Goal: Check status

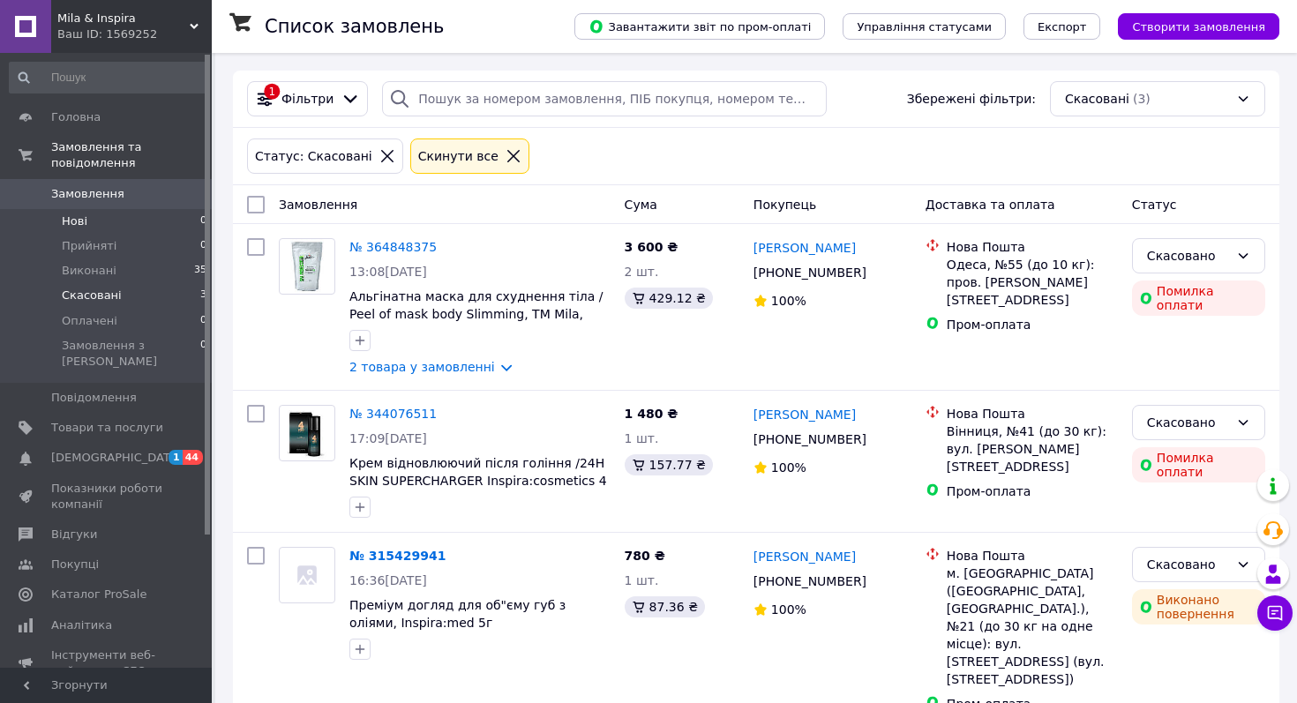
click at [93, 221] on li "Нові 0" at bounding box center [108, 221] width 217 height 25
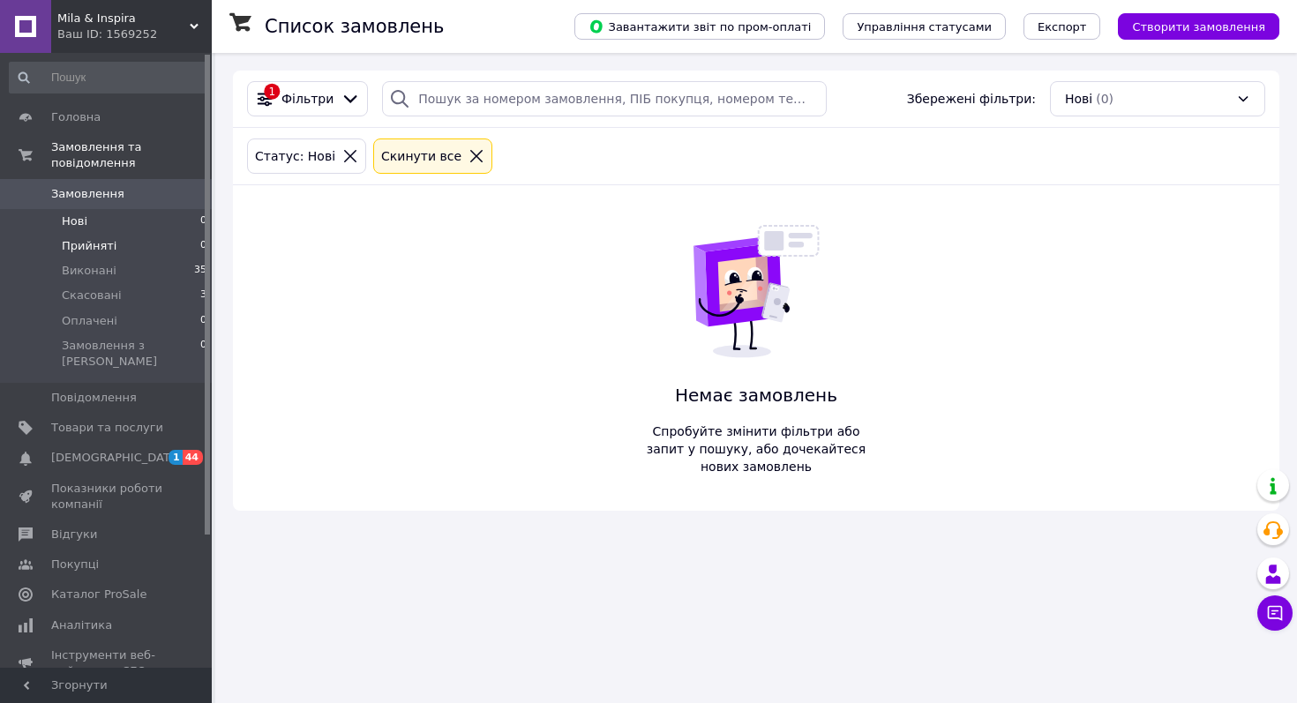
click at [101, 247] on span "Прийняті" at bounding box center [89, 246] width 55 height 16
click at [270, 89] on icon at bounding box center [264, 98] width 19 height 19
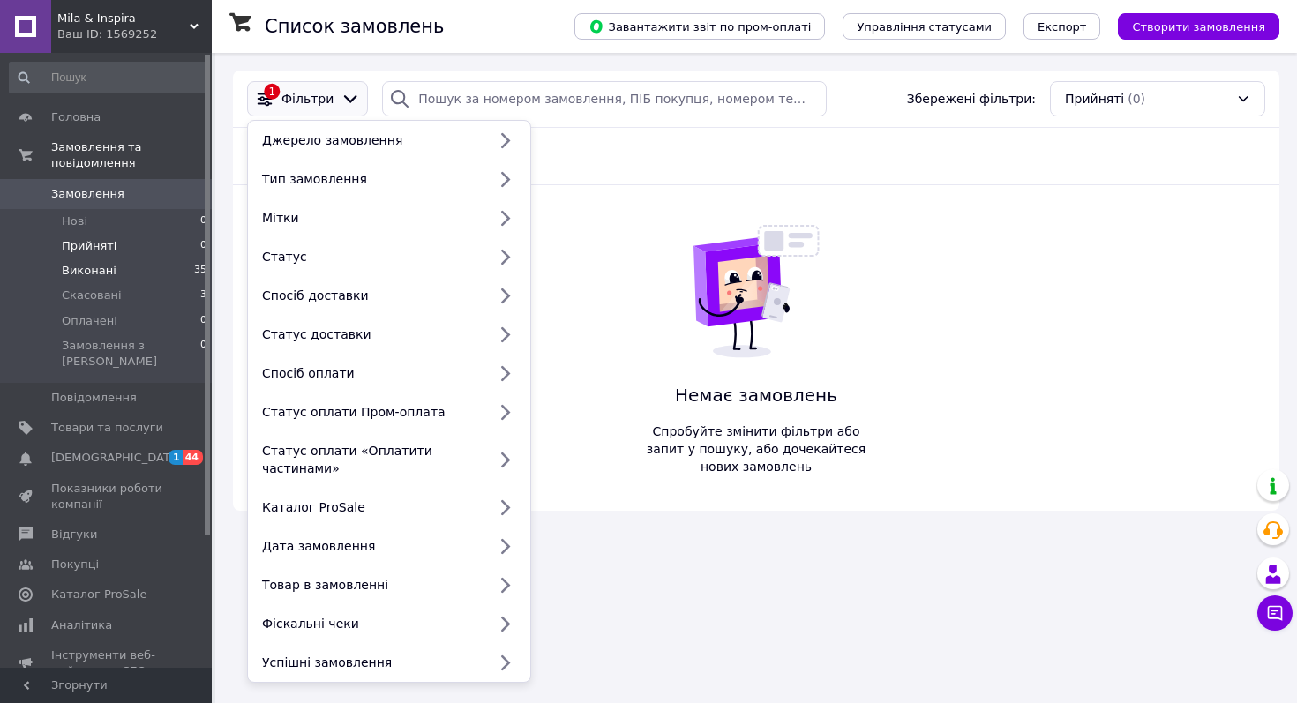
click at [115, 270] on li "Виконані 35" at bounding box center [108, 270] width 217 height 25
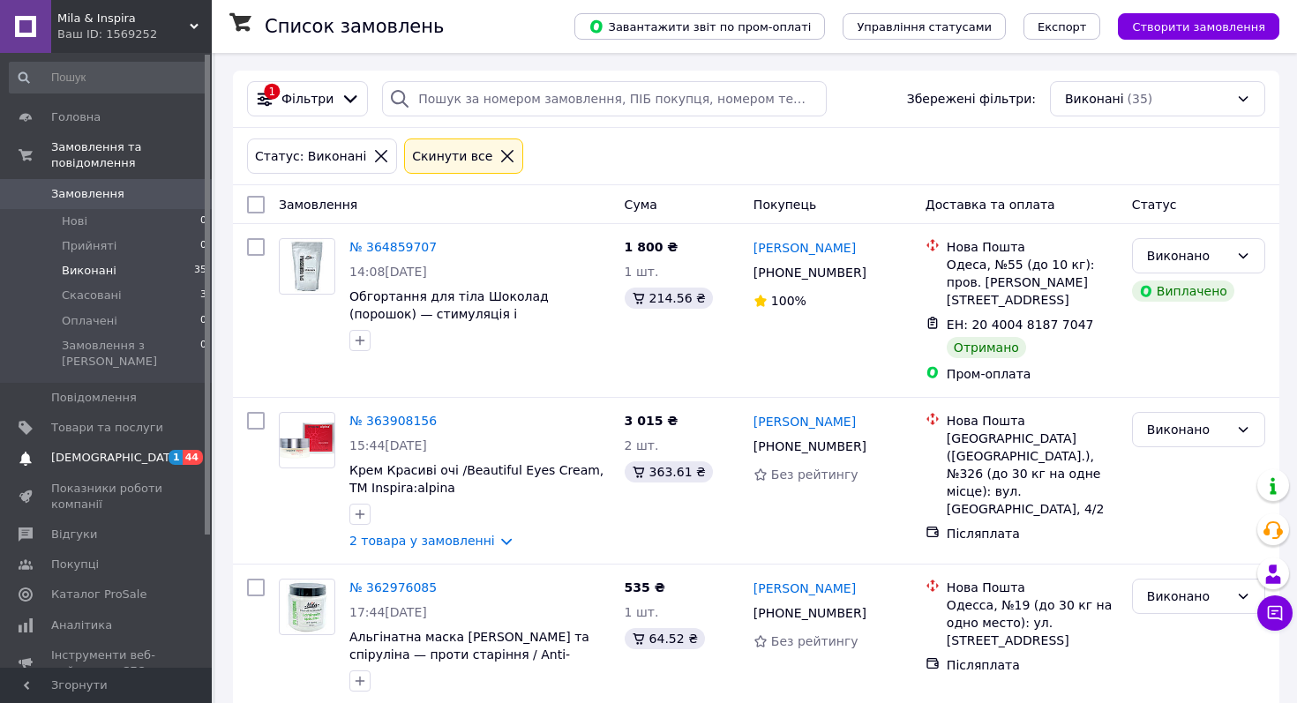
click at [108, 450] on span "[DEMOGRAPHIC_DATA]" at bounding box center [116, 458] width 131 height 16
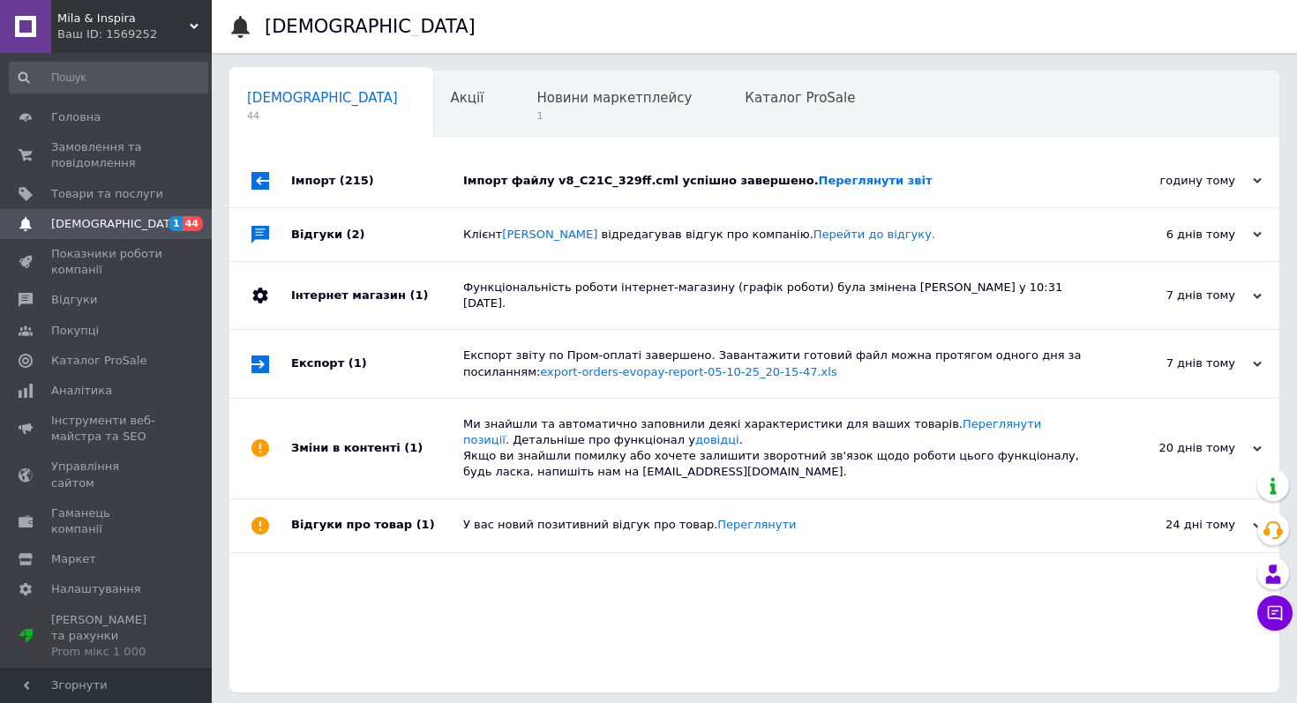
click at [628, 180] on div "Імпорт файлу v8_C21C_329ff.cml успішно завершено. Переглянути звіт" at bounding box center [774, 181] width 622 height 16
